Goal: Use online tool/utility

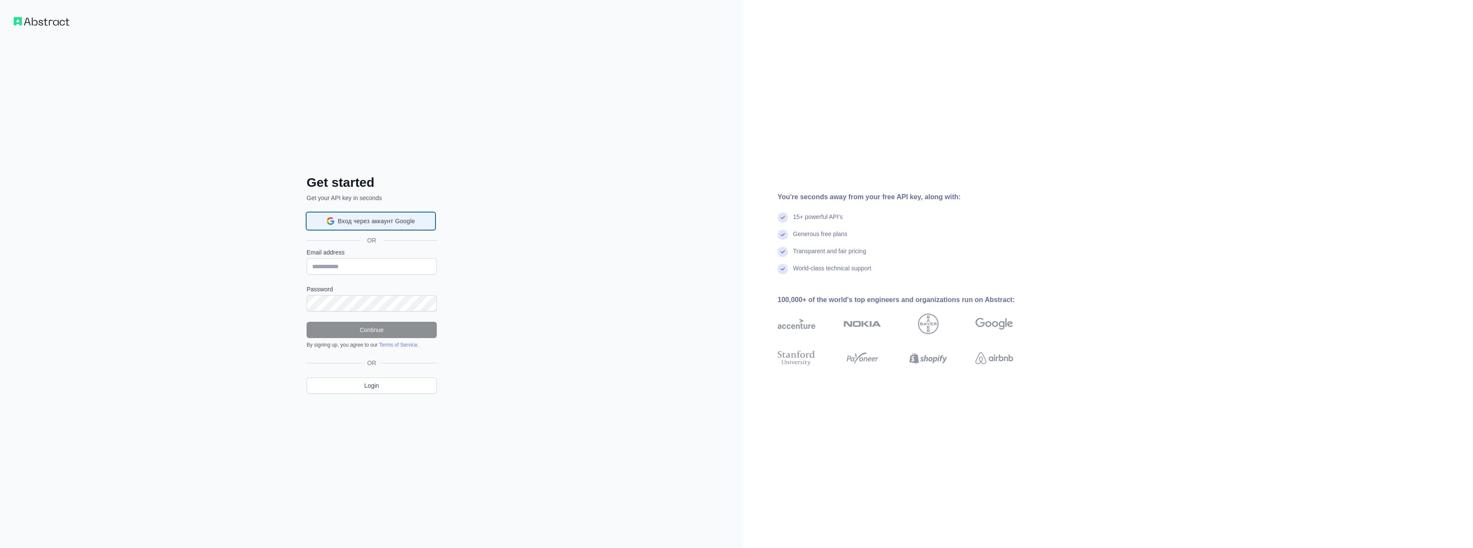
click at [403, 218] on span "Вход через аккаунт Google" at bounding box center [376, 221] width 77 height 9
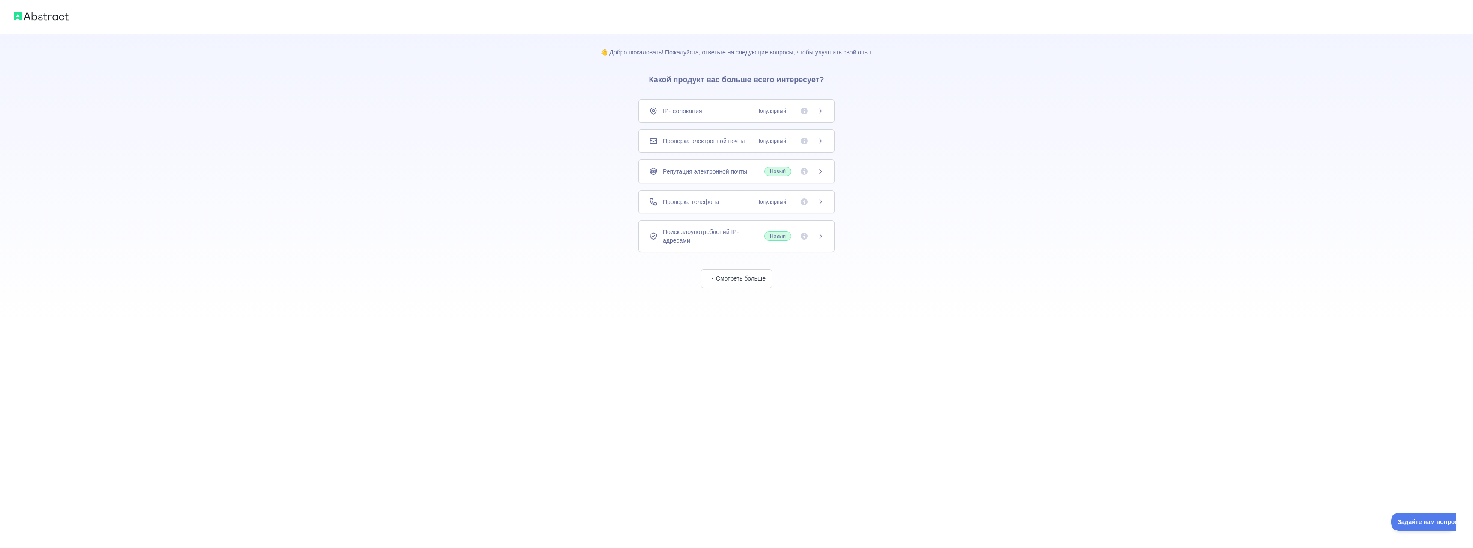
click at [727, 204] on div "Проверка телефона Популярный" at bounding box center [736, 201] width 175 height 9
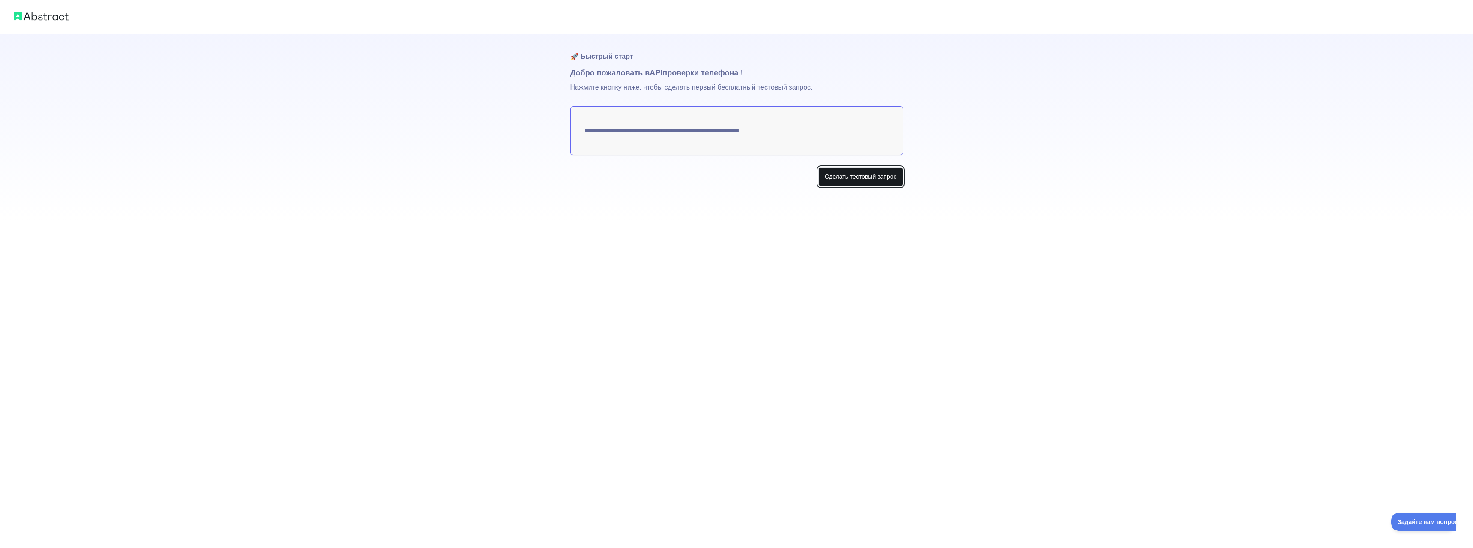
click at [832, 176] on font "Сделать тестовый запрос" at bounding box center [861, 176] width 72 height 7
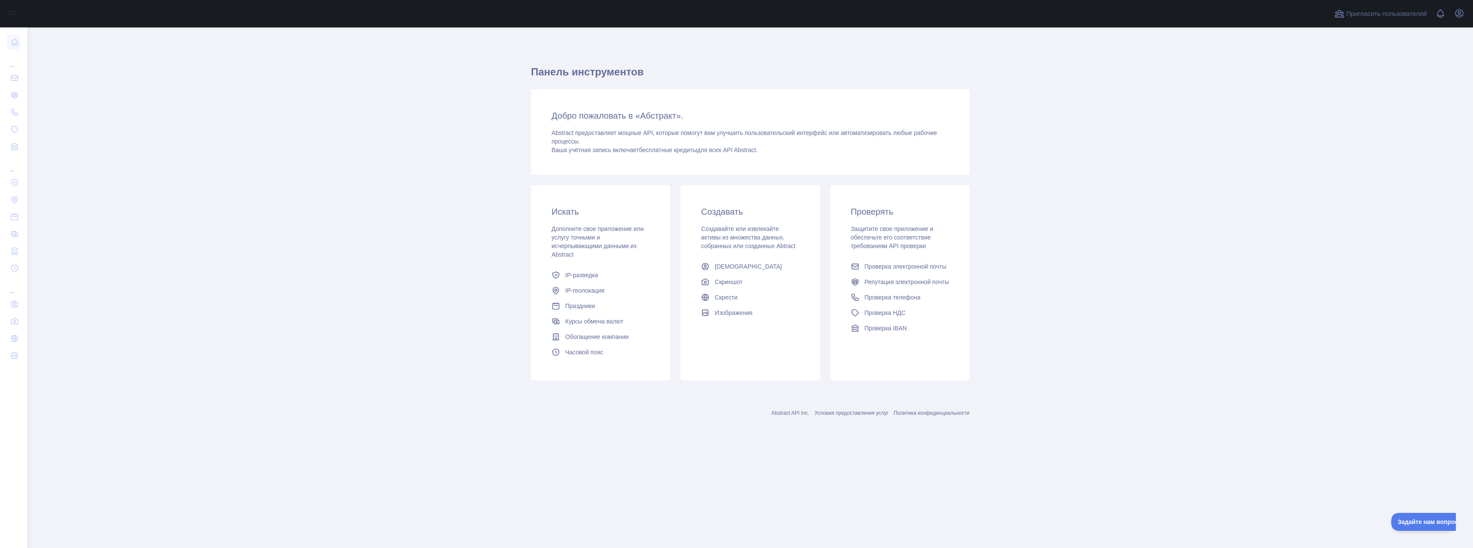
click at [562, 212] on font "Искать" at bounding box center [564, 211] width 27 height 9
click at [644, 107] on div "Добро пожаловать в «Абстракт». Abstract предоставляет мощные API, которые помог…" at bounding box center [750, 132] width 438 height 86
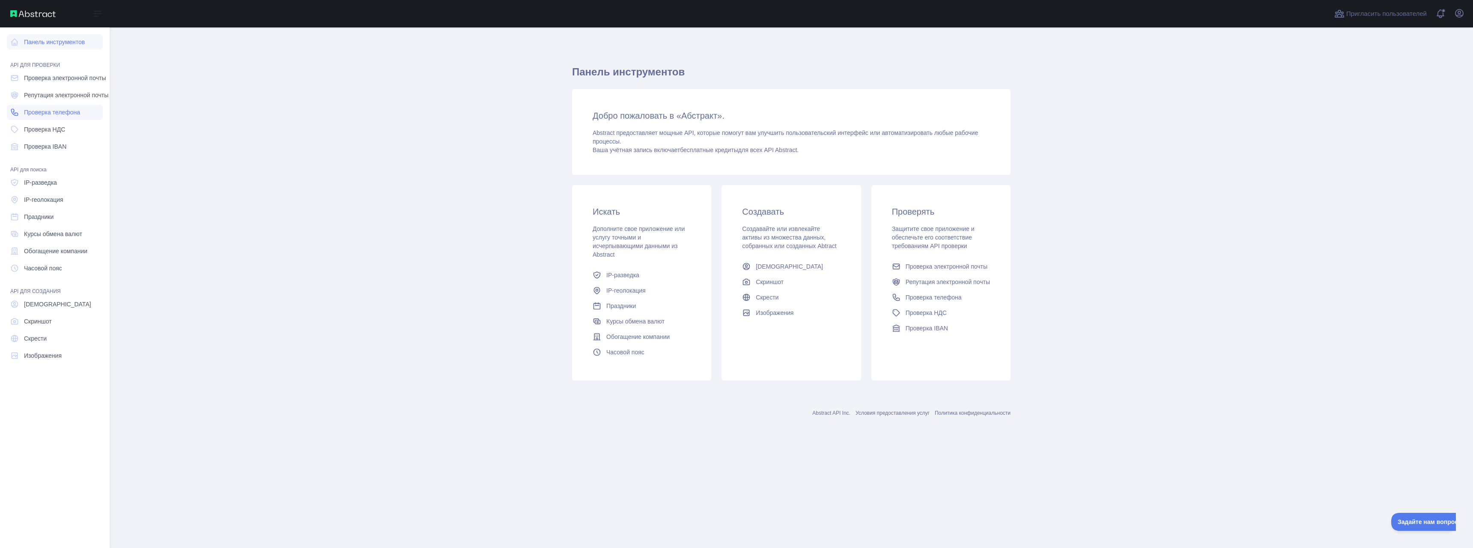
click at [55, 115] on font "Проверка телефона" at bounding box center [52, 112] width 56 height 7
click at [61, 113] on font "Проверка телефона" at bounding box center [52, 112] width 56 height 7
click at [69, 113] on font "Проверка телефона" at bounding box center [52, 112] width 56 height 7
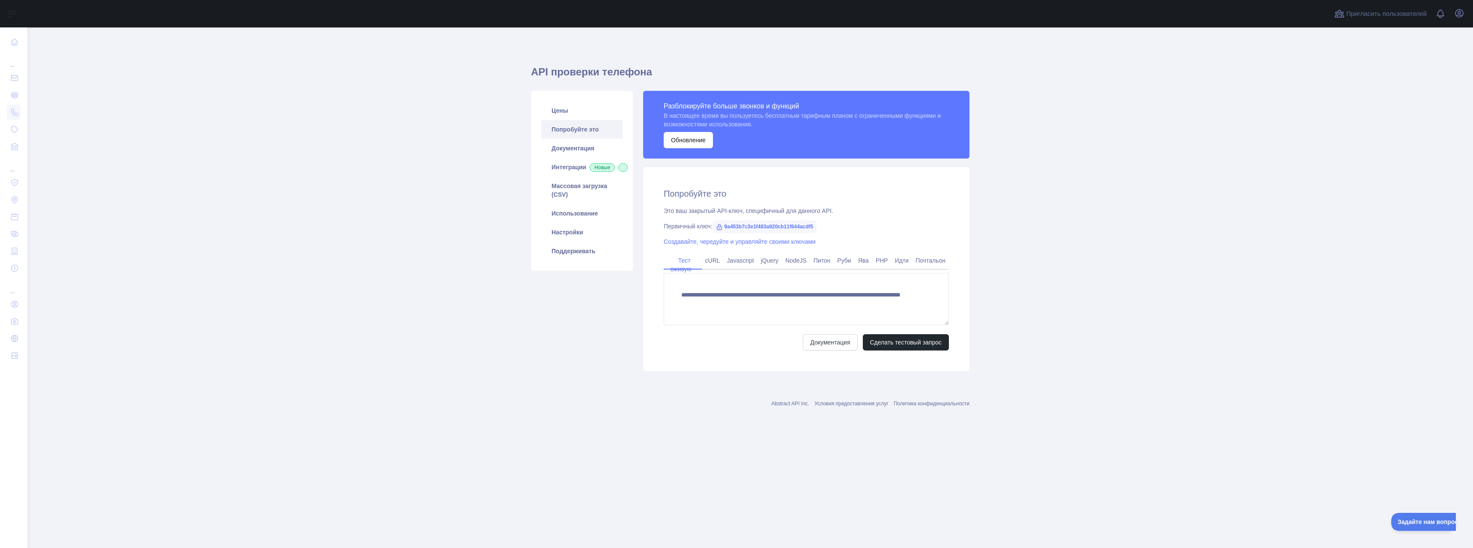
click at [780, 227] on font "9a453b7c3e1f483a920cb11f644acdf5" at bounding box center [768, 227] width 89 height 6
copy font "9a453b7c3e1f483a920cb11f644acdf5"
click at [792, 317] on textarea "**********" at bounding box center [806, 299] width 285 height 52
drag, startPoint x: 865, startPoint y: 301, endPoint x: 668, endPoint y: 290, distance: 197.7
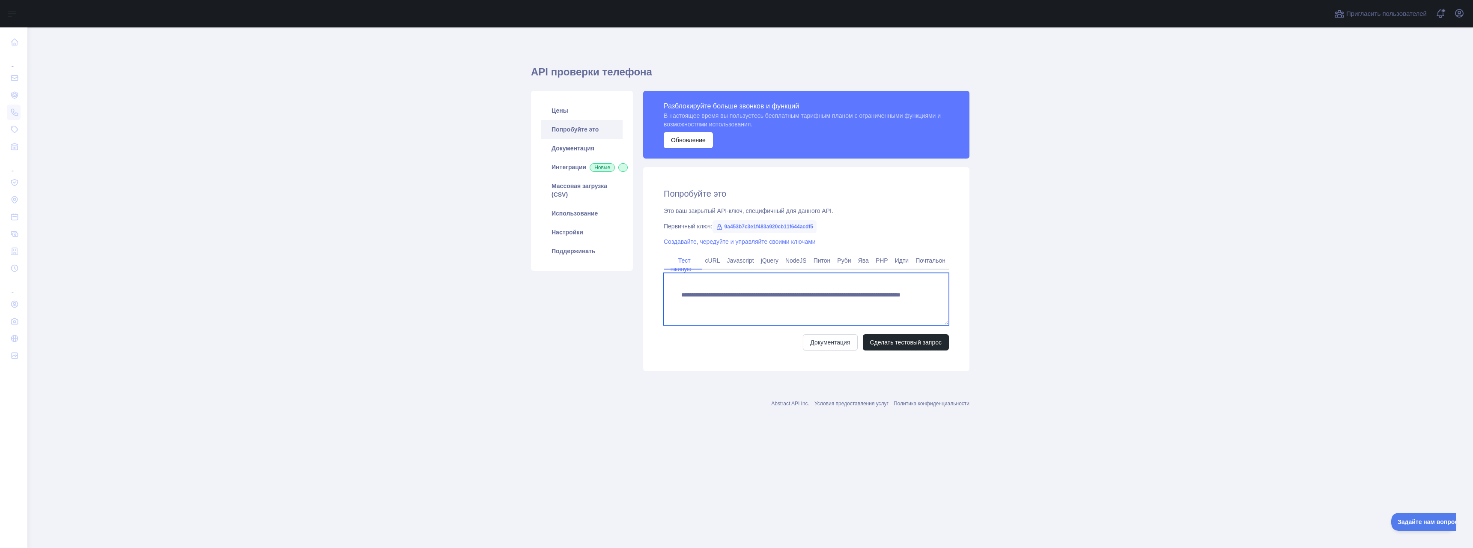
click at [668, 290] on textarea "**********" at bounding box center [806, 299] width 285 height 52
